Goal: Transaction & Acquisition: Purchase product/service

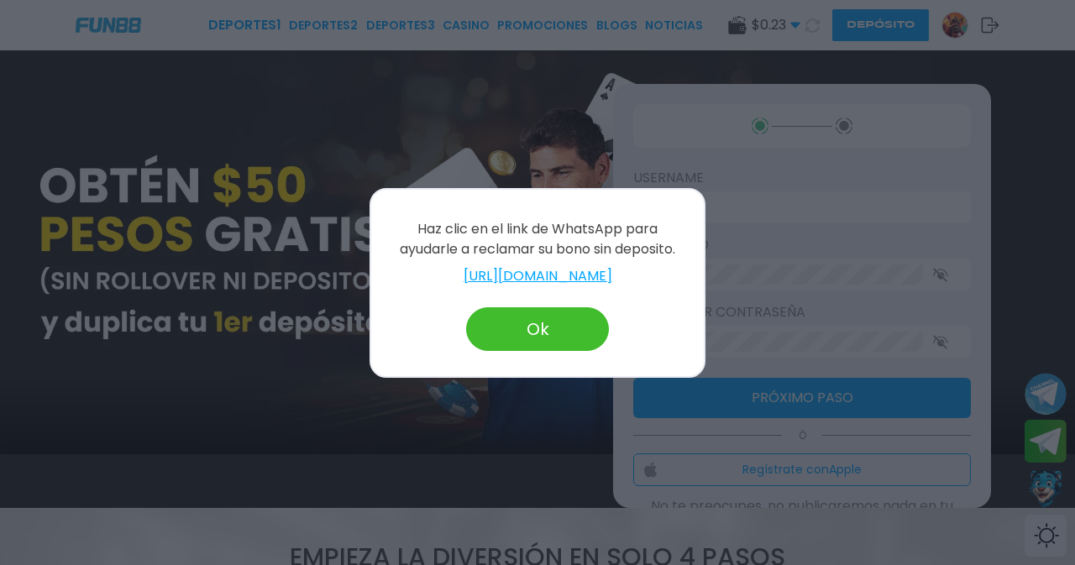
type input "**********"
click at [526, 318] on button "Ok" at bounding box center [537, 330] width 143 height 44
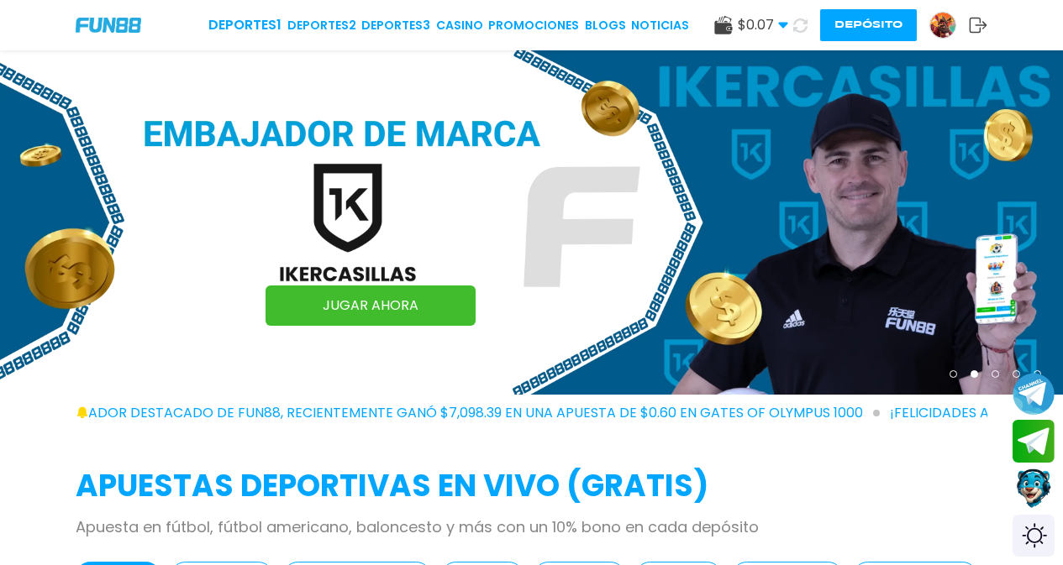
click at [771, 22] on span "$ 0.07" at bounding box center [763, 25] width 50 height 20
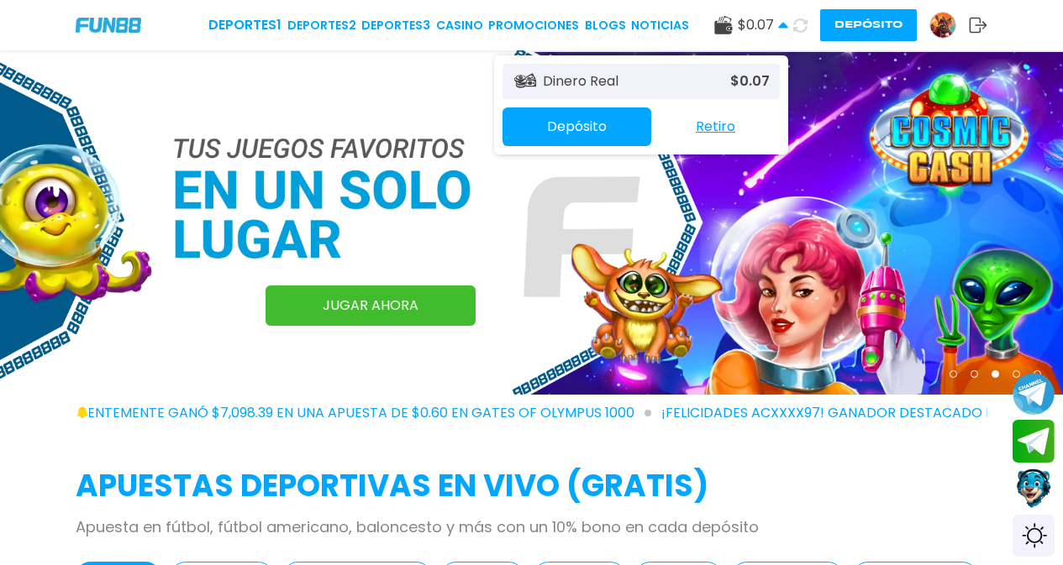
click at [944, 26] on img at bounding box center [942, 25] width 25 height 25
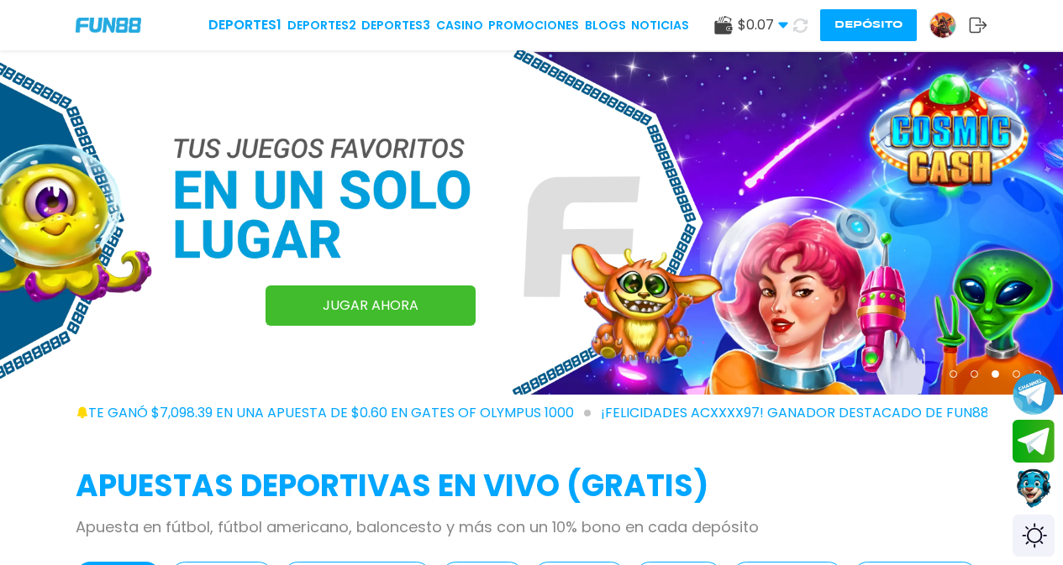
click at [944, 26] on img at bounding box center [942, 25] width 25 height 25
click at [569, 134] on img at bounding box center [531, 222] width 1063 height 344
click at [562, 23] on link "Promociones" at bounding box center [533, 26] width 91 height 18
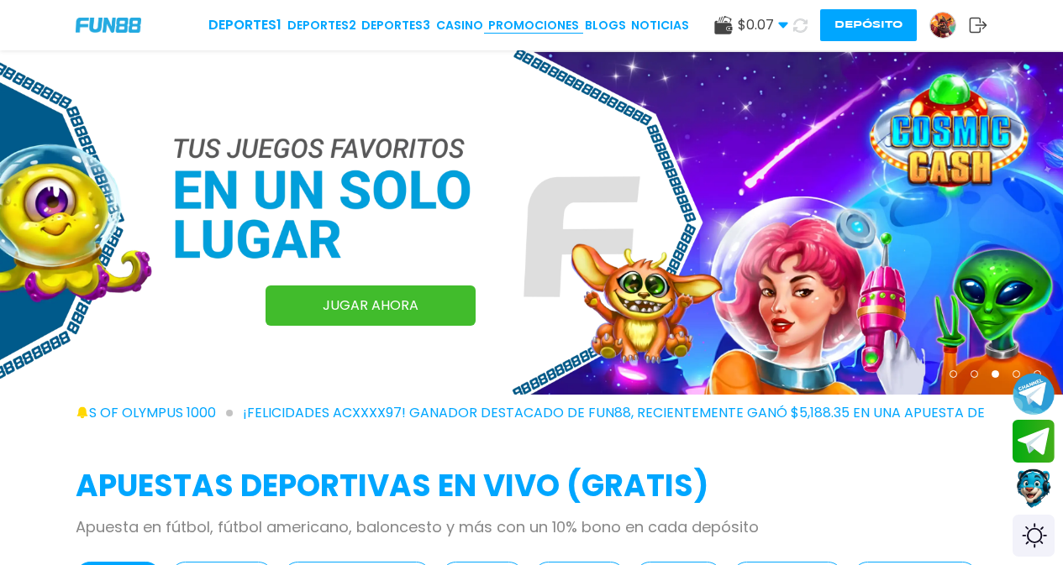
click at [562, 23] on link "Promociones" at bounding box center [533, 26] width 91 height 18
click at [764, 23] on span "$ 0.07" at bounding box center [763, 25] width 50 height 20
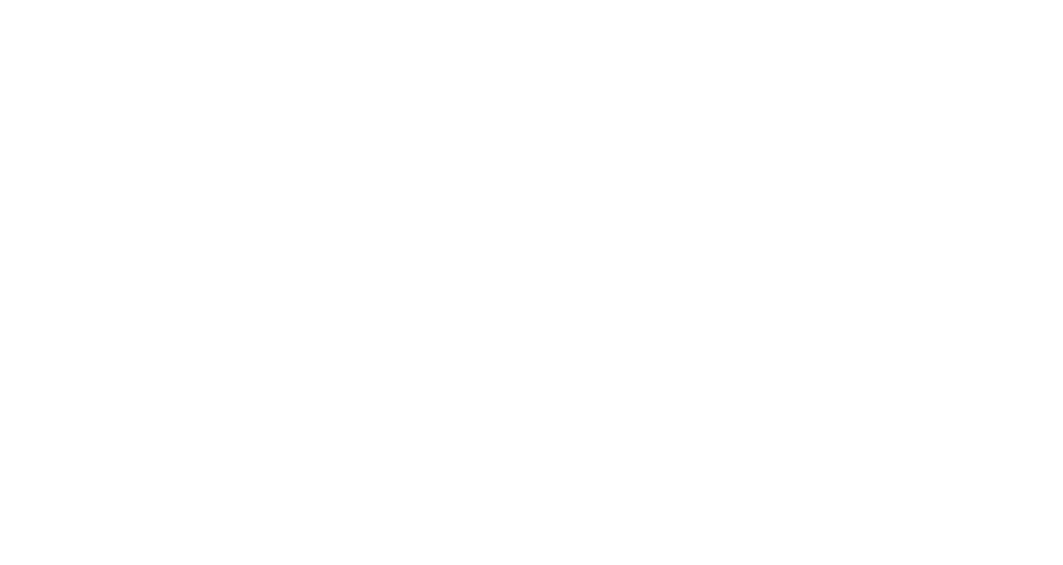
click at [0, 0] on button "Depósito" at bounding box center [0, 0] width 0 height 0
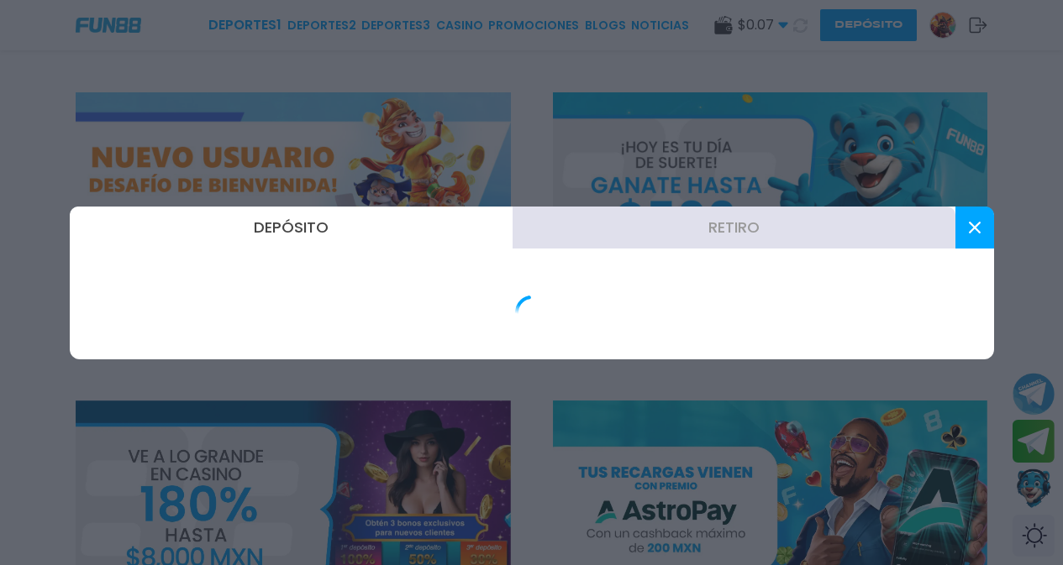
click at [854, 29] on div at bounding box center [531, 282] width 1063 height 565
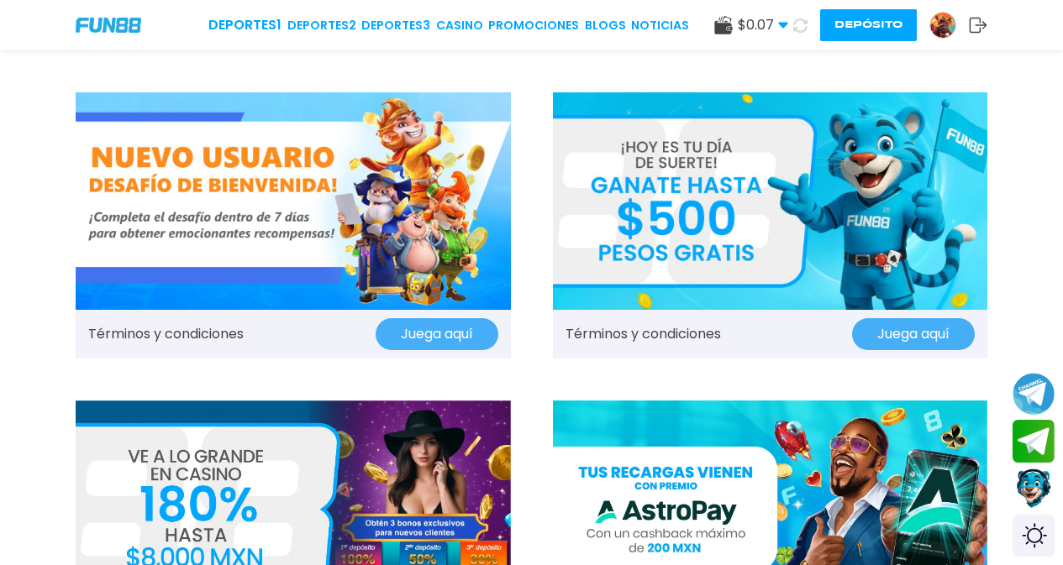
click at [902, 18] on button "Depósito" at bounding box center [868, 25] width 97 height 32
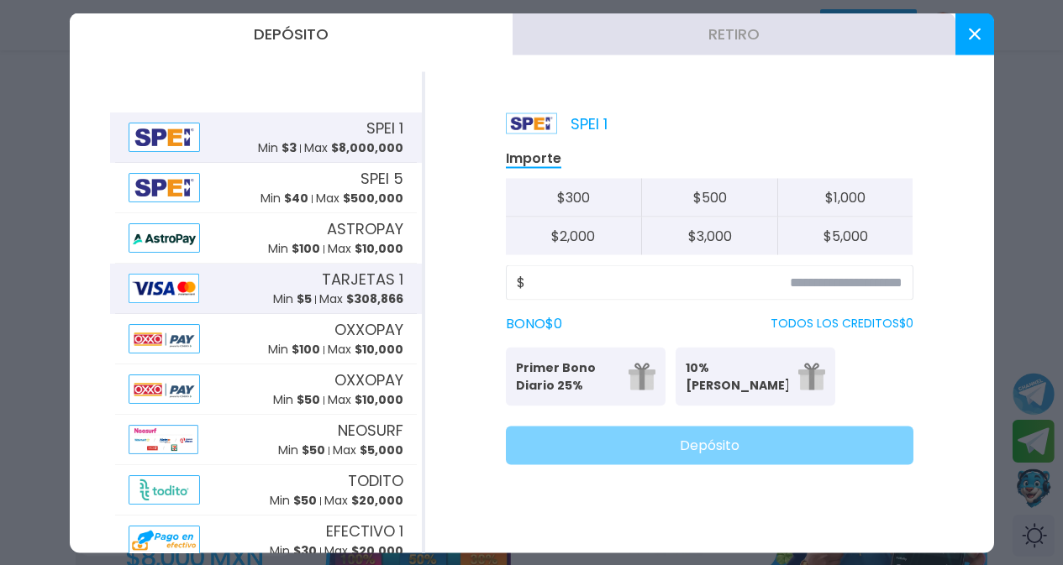
click at [365, 288] on span "TARJETAS 1" at bounding box center [362, 279] width 81 height 23
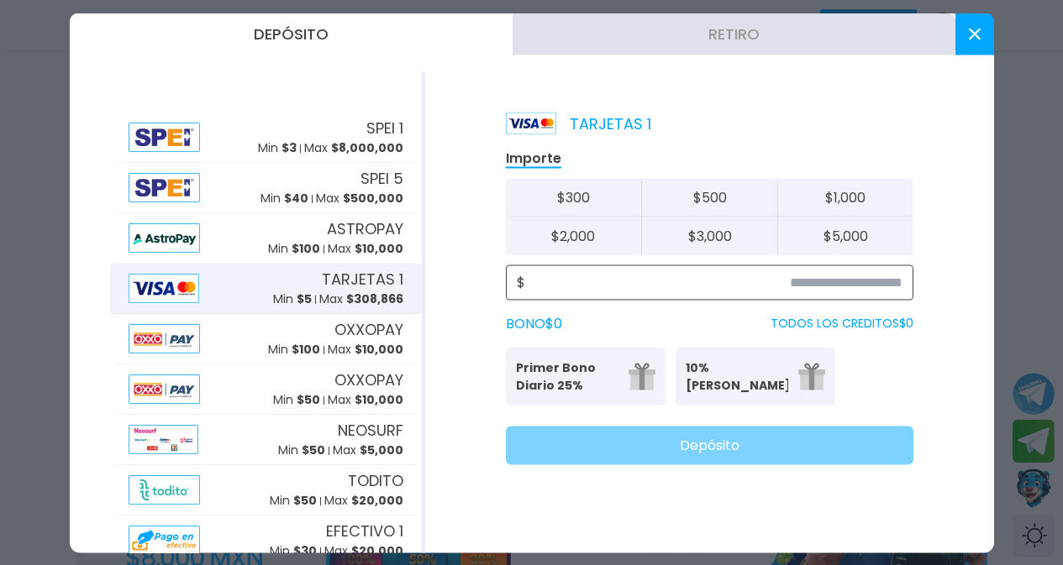
click at [837, 289] on input at bounding box center [713, 282] width 377 height 20
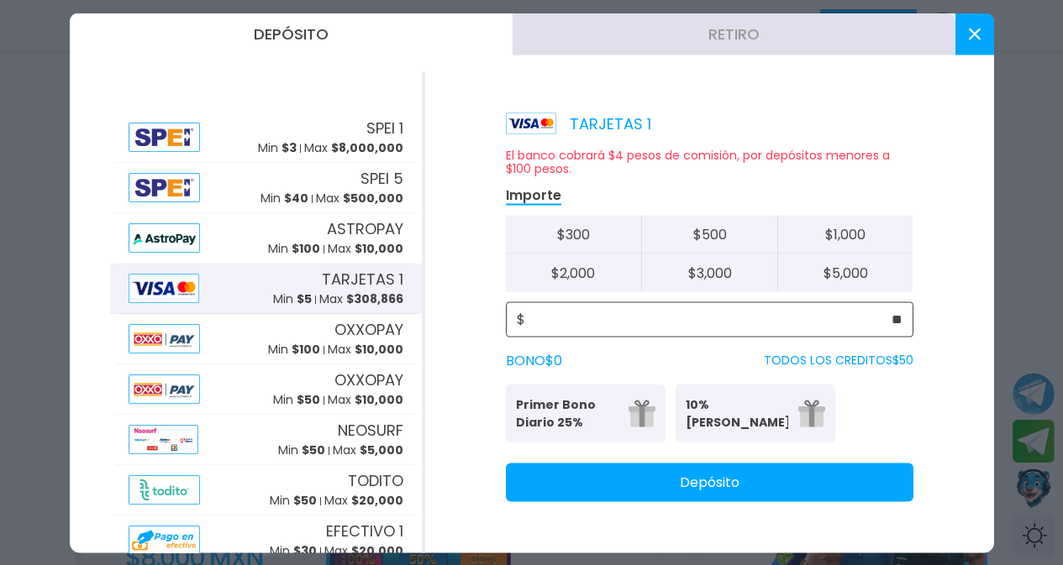
type input "**"
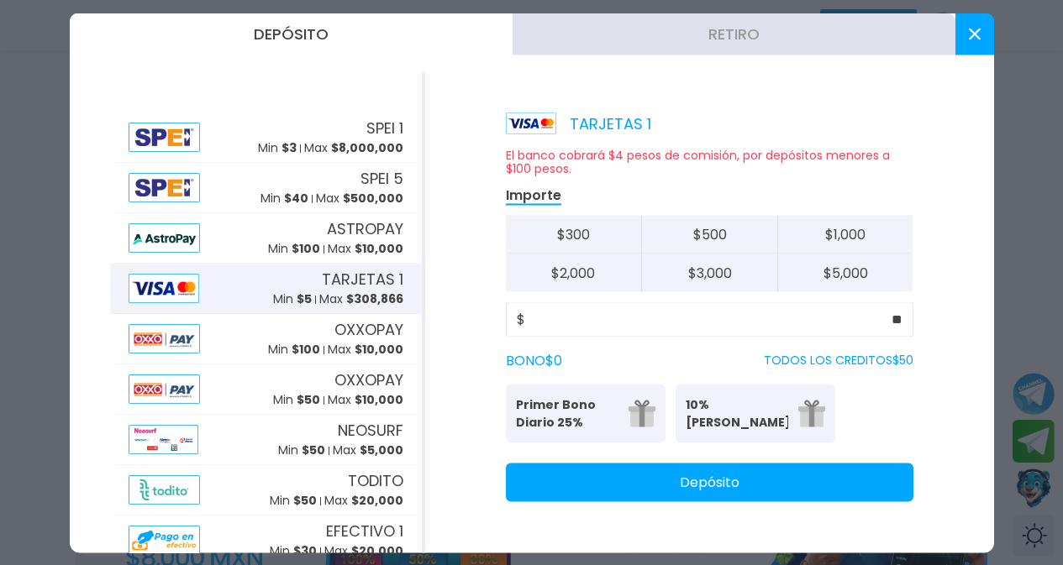
click at [821, 490] on button "Depósito" at bounding box center [709, 482] width 407 height 39
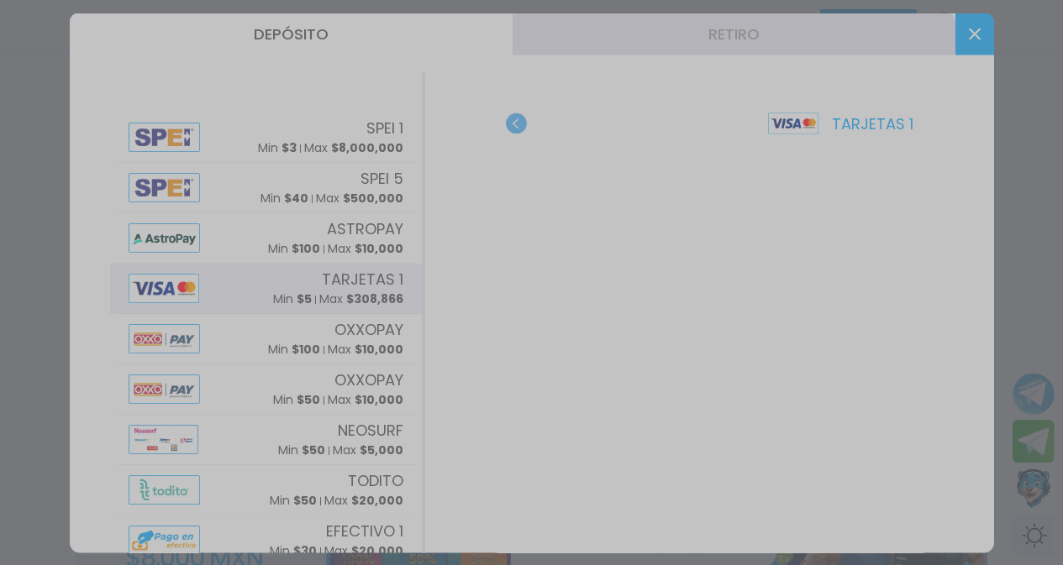
drag, startPoint x: 770, startPoint y: 447, endPoint x: 772, endPoint y: 472, distance: 25.3
click at [775, 470] on div at bounding box center [531, 282] width 1063 height 565
click at [638, 499] on div at bounding box center [531, 282] width 1063 height 565
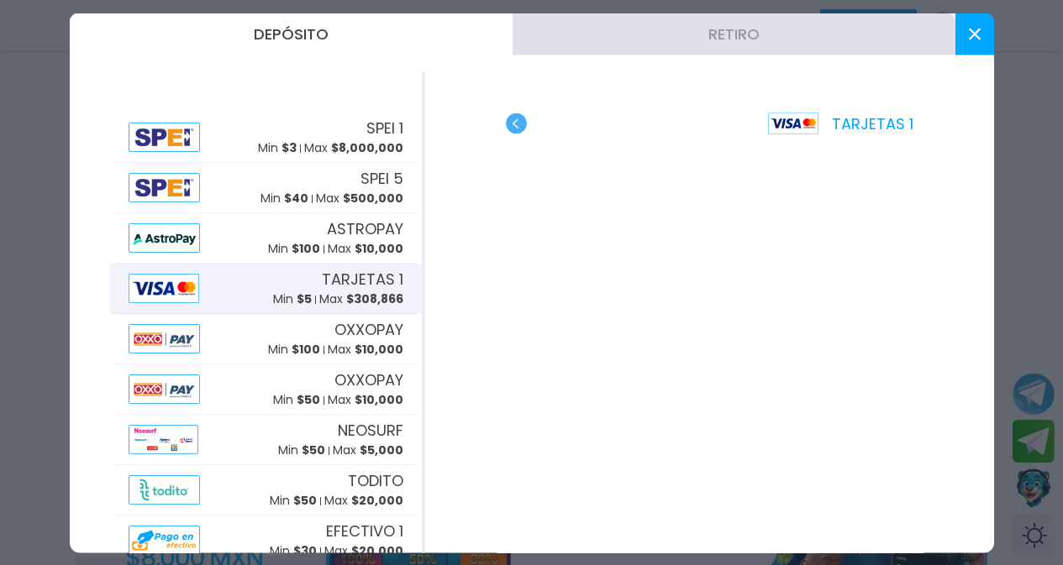
click at [970, 58] on div "Depósito Retiro SPEI 1 Min $ 3 Max $ 8,000,000 SPEI 5 Min $ 40 Max $ 500,000 AS…" at bounding box center [532, 283] width 924 height 540
click at [957, 34] on button at bounding box center [974, 34] width 39 height 42
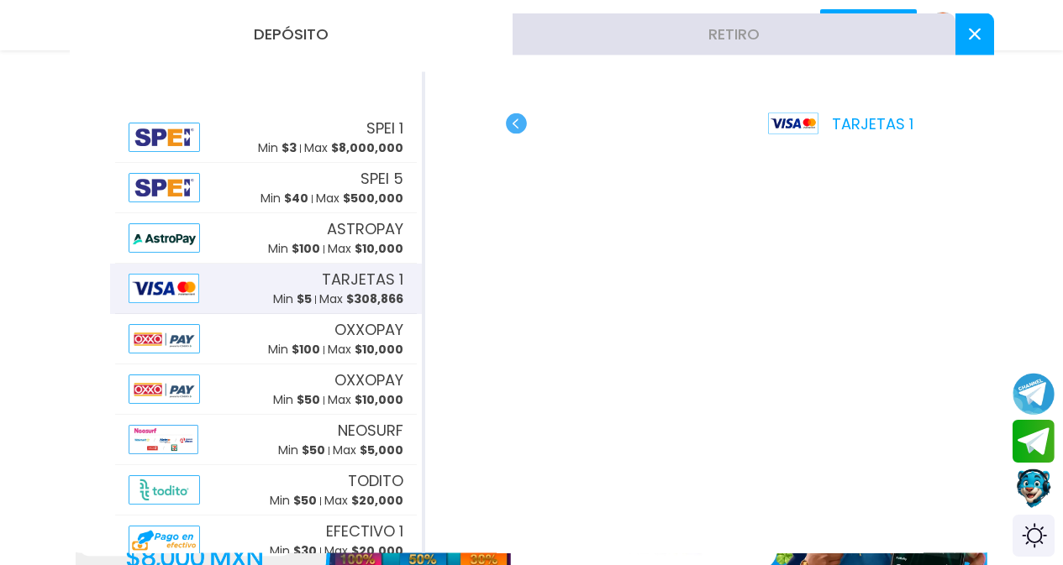
click at [956, 33] on link at bounding box center [948, 25] width 39 height 27
